Goal: Task Accomplishment & Management: Use online tool/utility

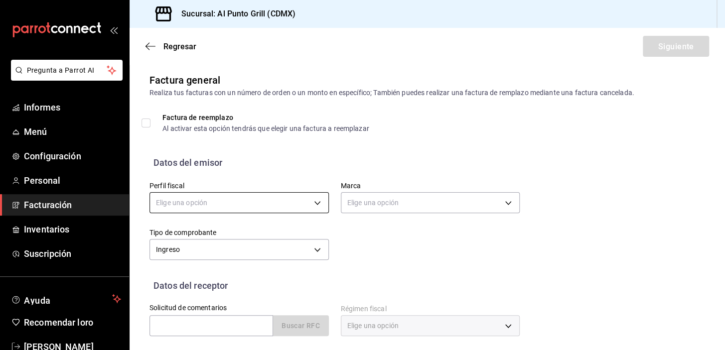
click at [292, 206] on body "Pregunta a Parrot AI Informes Menú Configuración Personal Facturación Inventari…" at bounding box center [362, 175] width 725 height 350
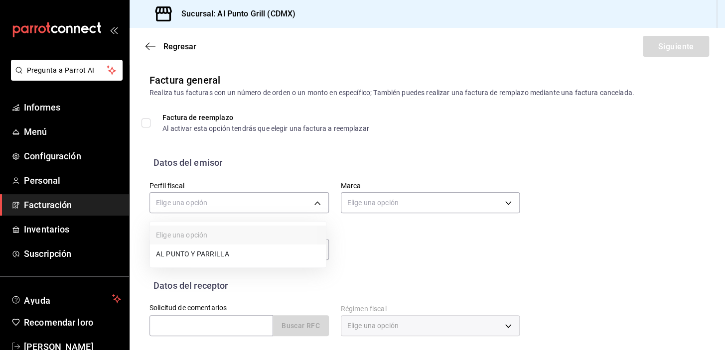
click at [200, 251] on font "AL PUNTO Y PARRILLA" at bounding box center [192, 254] width 73 height 8
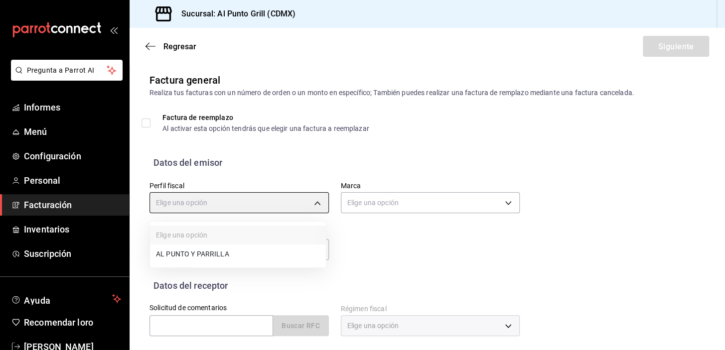
type input "711c2bc8-79b3-43e0-95de-ea7f23beadbf"
type input "359452a4-77df-4a2a-96d1-dbb27ae34e49"
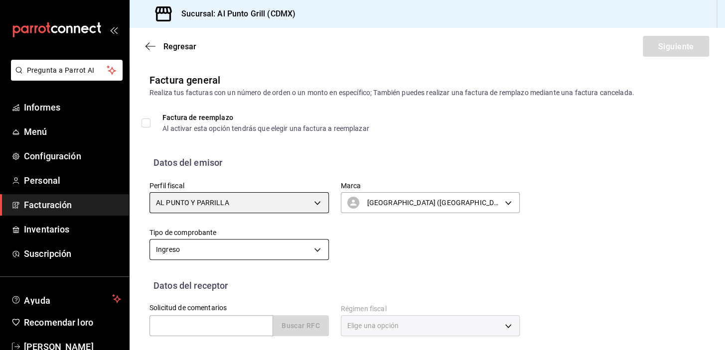
scroll to position [126, 0]
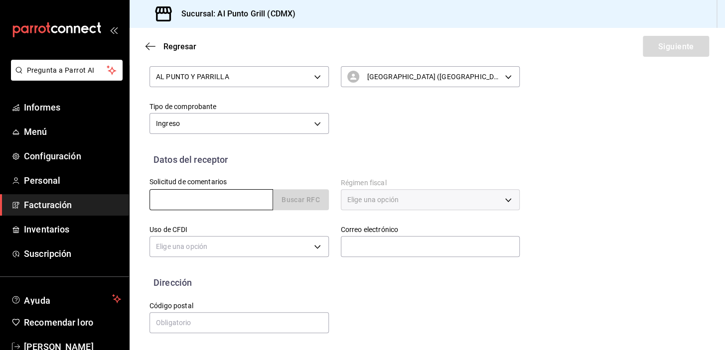
click at [197, 195] on input "text" at bounding box center [210, 199] width 123 height 21
click at [203, 195] on input "text" at bounding box center [210, 199] width 123 height 21
type input "PAG200515NZA"
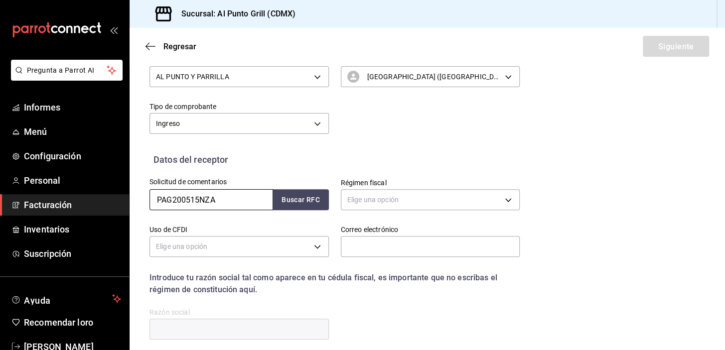
drag, startPoint x: 184, startPoint y: 201, endPoint x: 136, endPoint y: 199, distance: 47.8
click at [136, 199] on div "Datos del receptor Solicitud de comentarios PAG200515NZA Buscar RFC Régimen fis…" at bounding box center [426, 255] width 595 height 204
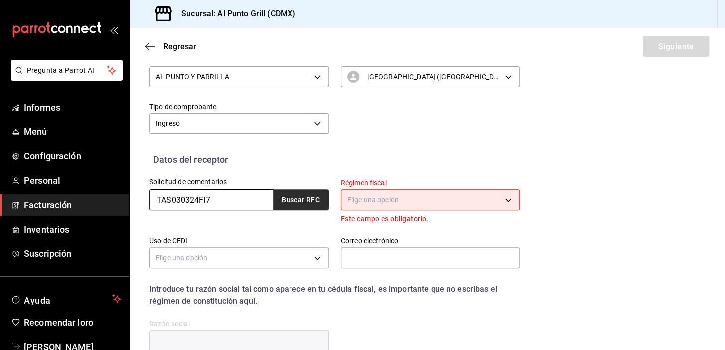
type input "TAS030324FI7"
click at [312, 197] on font "Buscar RFC" at bounding box center [300, 200] width 38 height 8
click at [376, 193] on body "Pregunta a Parrot AI Informes Menú Configuración Personal Facturación Inventari…" at bounding box center [362, 175] width 725 height 350
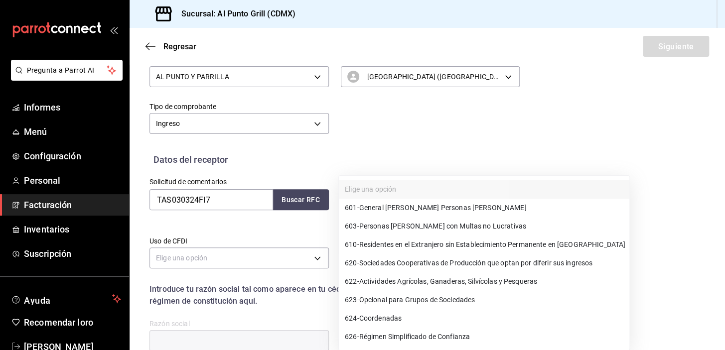
click at [376, 208] on font "General [PERSON_NAME] Personas [PERSON_NAME]" at bounding box center [442, 208] width 167 height 8
type input "601"
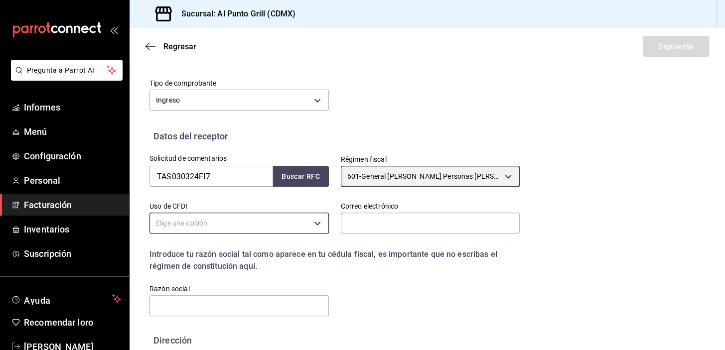
scroll to position [208, 0]
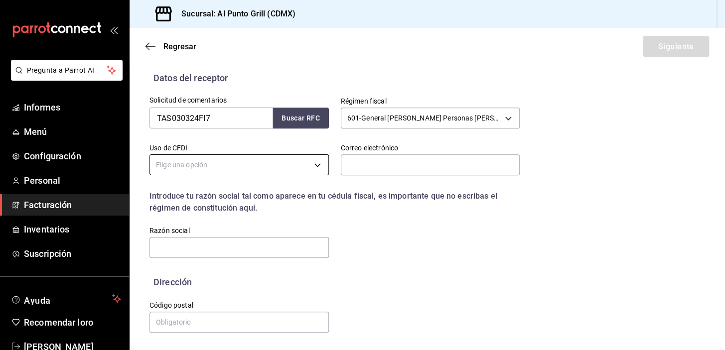
click at [273, 165] on body "Pregunta a Parrot AI Informes Menú Configuración Personal Facturación Inventari…" at bounding box center [362, 175] width 725 height 350
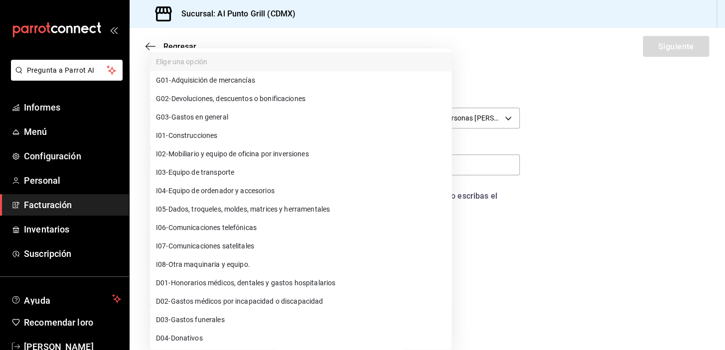
click at [179, 114] on font "Gastos en general" at bounding box center [199, 117] width 57 height 8
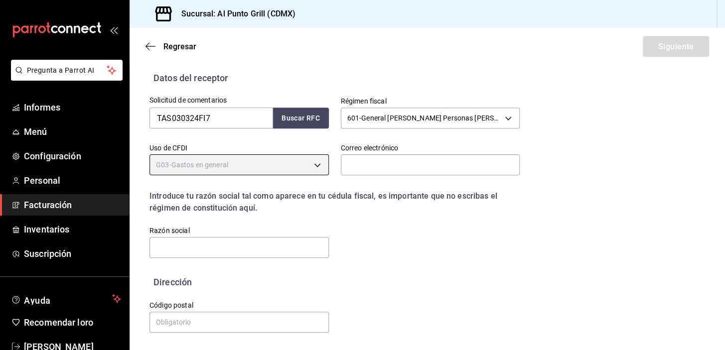
type input "G03"
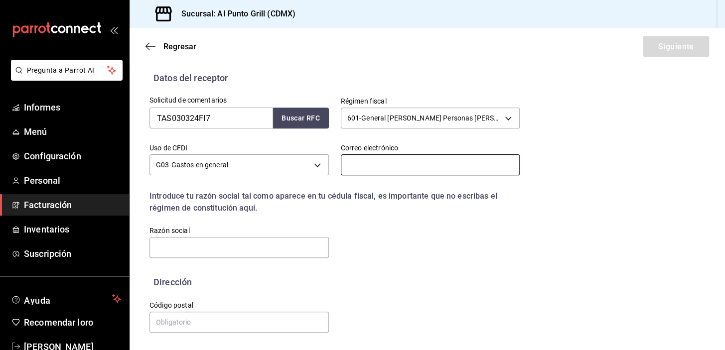
click at [368, 166] on input "text" at bounding box center [430, 164] width 179 height 21
click at [361, 164] on input "text" at bounding box center [430, 164] width 179 height 21
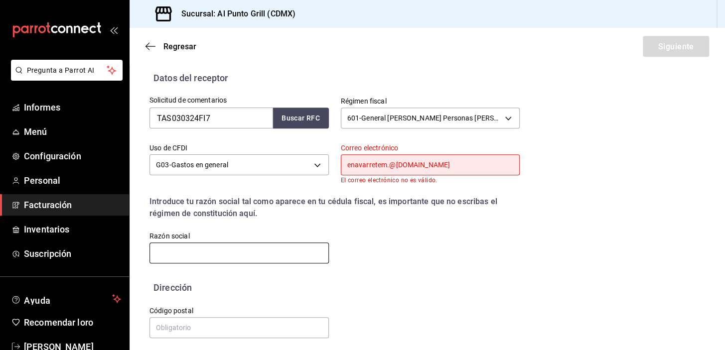
type input "enavarretem.@[DOMAIN_NAME]"
click at [270, 255] on input "text" at bounding box center [238, 253] width 179 height 21
type input "TELE ASESORES"
click at [239, 330] on input "text" at bounding box center [238, 327] width 179 height 21
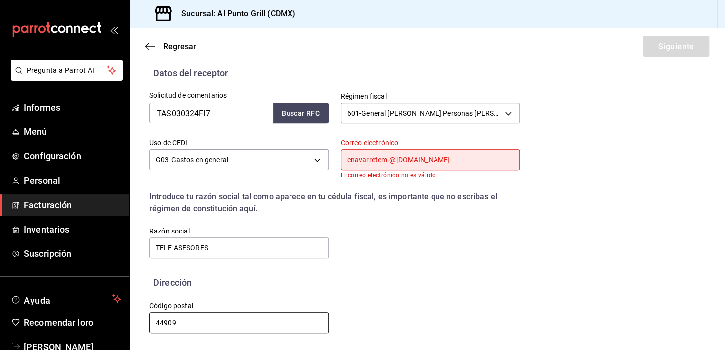
scroll to position [213, 0]
type input "44909"
click at [446, 263] on div "Solicitud de comentarios TAS030324FI7 Buscar RFC Régimen fiscal 601 - General […" at bounding box center [426, 177] width 555 height 196
click at [394, 161] on input "enavarretem.@[DOMAIN_NAME]" at bounding box center [430, 159] width 179 height 21
click at [385, 161] on input "enavarretem.@[DOMAIN_NAME]" at bounding box center [430, 159] width 179 height 21
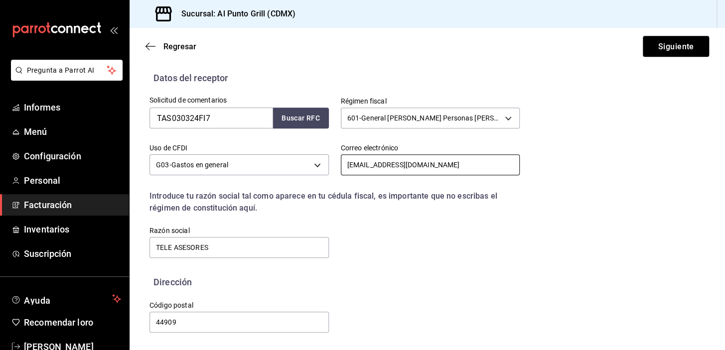
scroll to position [208, 0]
type input "[EMAIL_ADDRESS][DOMAIN_NAME]"
click at [666, 46] on font "Siguiente" at bounding box center [675, 45] width 36 height 9
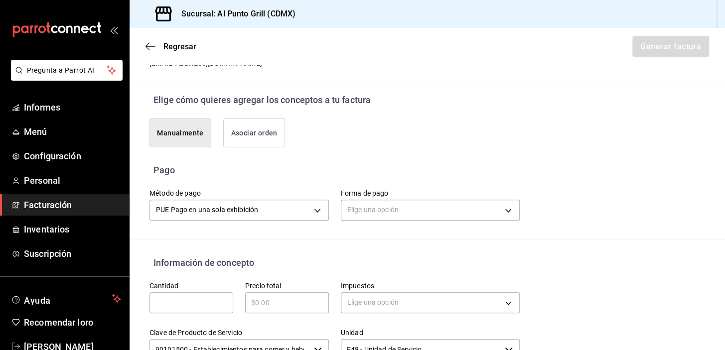
scroll to position [298, 0]
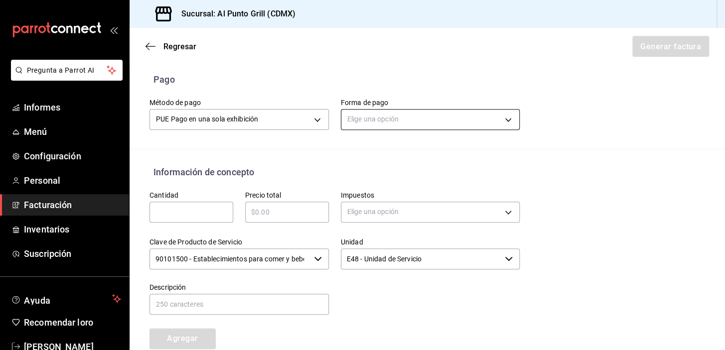
click at [434, 119] on body "Pregunta a Parrot AI Informes Menú Configuración Personal Facturación Inventari…" at bounding box center [362, 175] width 725 height 350
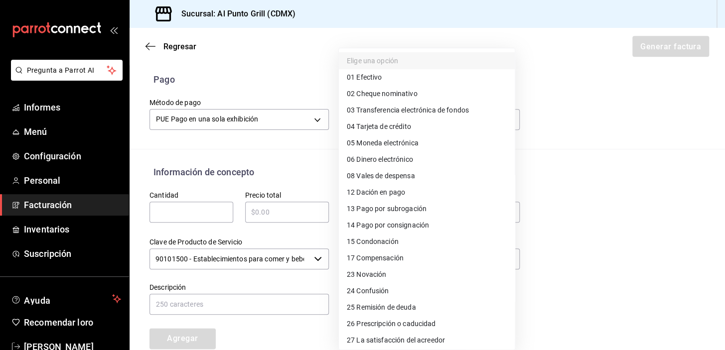
click at [373, 129] on font "Tarjeta de crédito" at bounding box center [383, 127] width 54 height 8
type input "04"
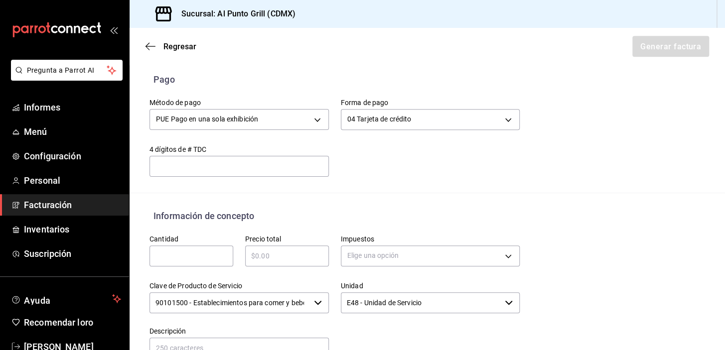
click at [180, 248] on div "​" at bounding box center [191, 256] width 84 height 21
type input "1"
click at [276, 258] on input "text" at bounding box center [287, 256] width 84 height 12
type input "$1"
type input "$2731.00"
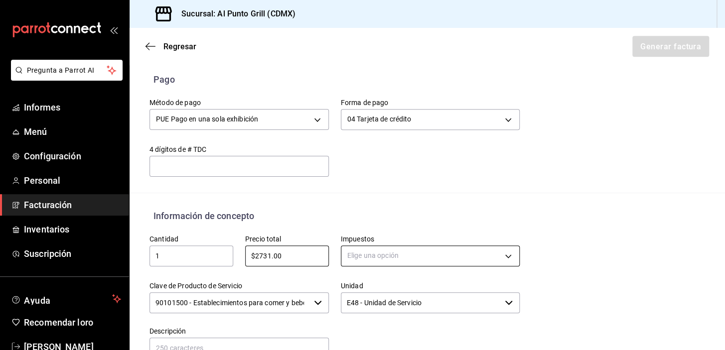
click at [427, 254] on body "Pregunta a Parrot AI Informes Menú Configuración Personal Facturación Inventari…" at bounding box center [362, 175] width 725 height 350
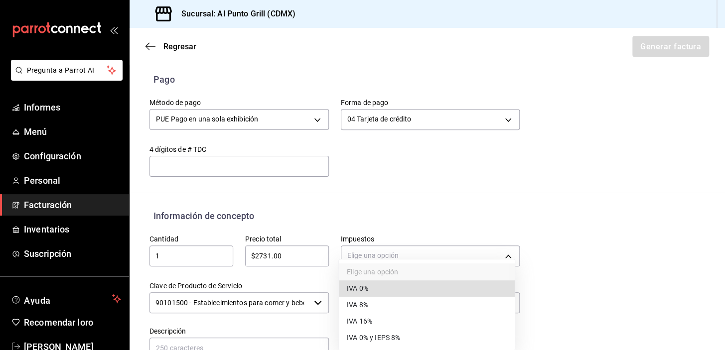
click at [365, 322] on font "IVA 16%" at bounding box center [359, 321] width 25 height 8
type input "IVA_16"
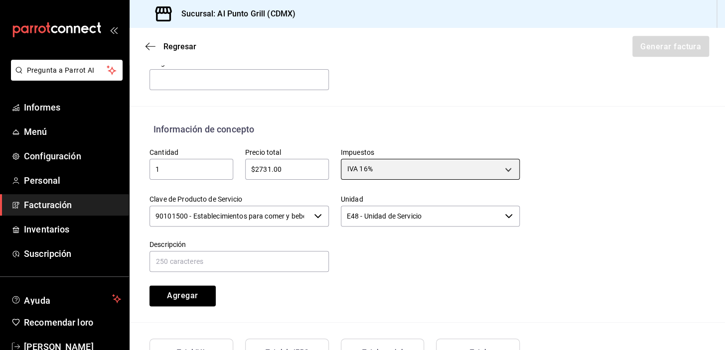
scroll to position [434, 0]
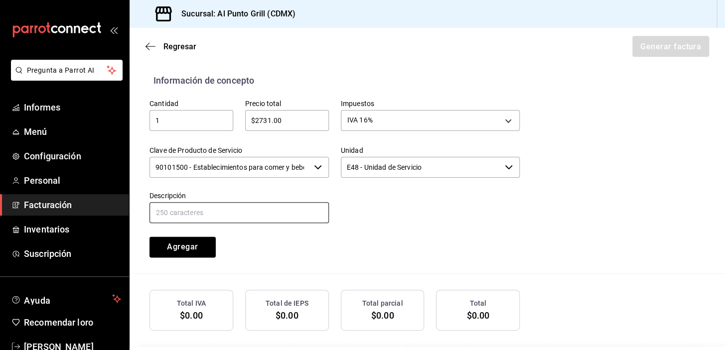
click at [178, 214] on input "text" at bounding box center [238, 212] width 179 height 21
type input "CONSUMO DE ALIMENTOS Y BEBIDAS"
click at [183, 245] on font "Agregar" at bounding box center [182, 246] width 31 height 9
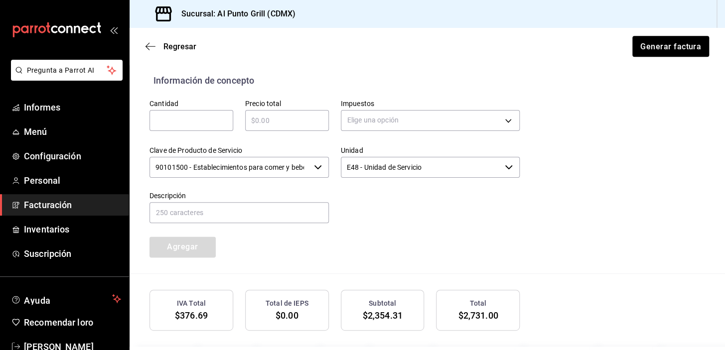
type input "90101500 - Establecimientos para comer y beber"
type input "E48 - Unidad de Servicio"
click at [639, 45] on font "Generar factura" at bounding box center [669, 45] width 61 height 9
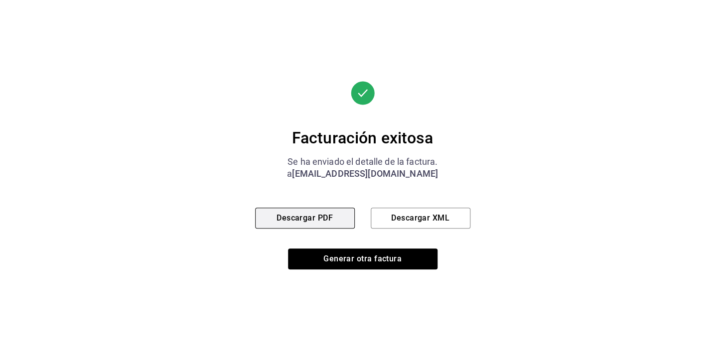
click at [304, 219] on font "Descargar PDF" at bounding box center [304, 217] width 56 height 9
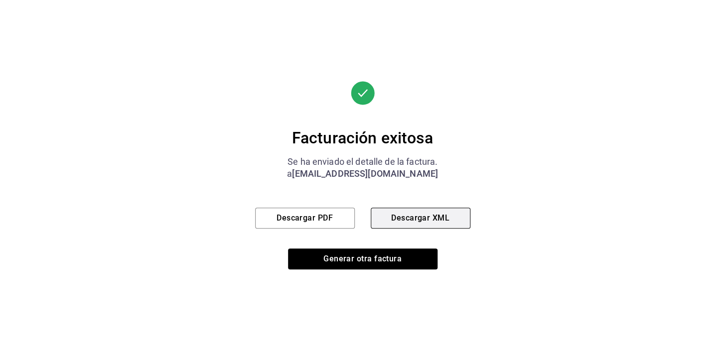
click at [403, 212] on button "Descargar XML" at bounding box center [420, 218] width 100 height 21
